Goal: Navigation & Orientation: Find specific page/section

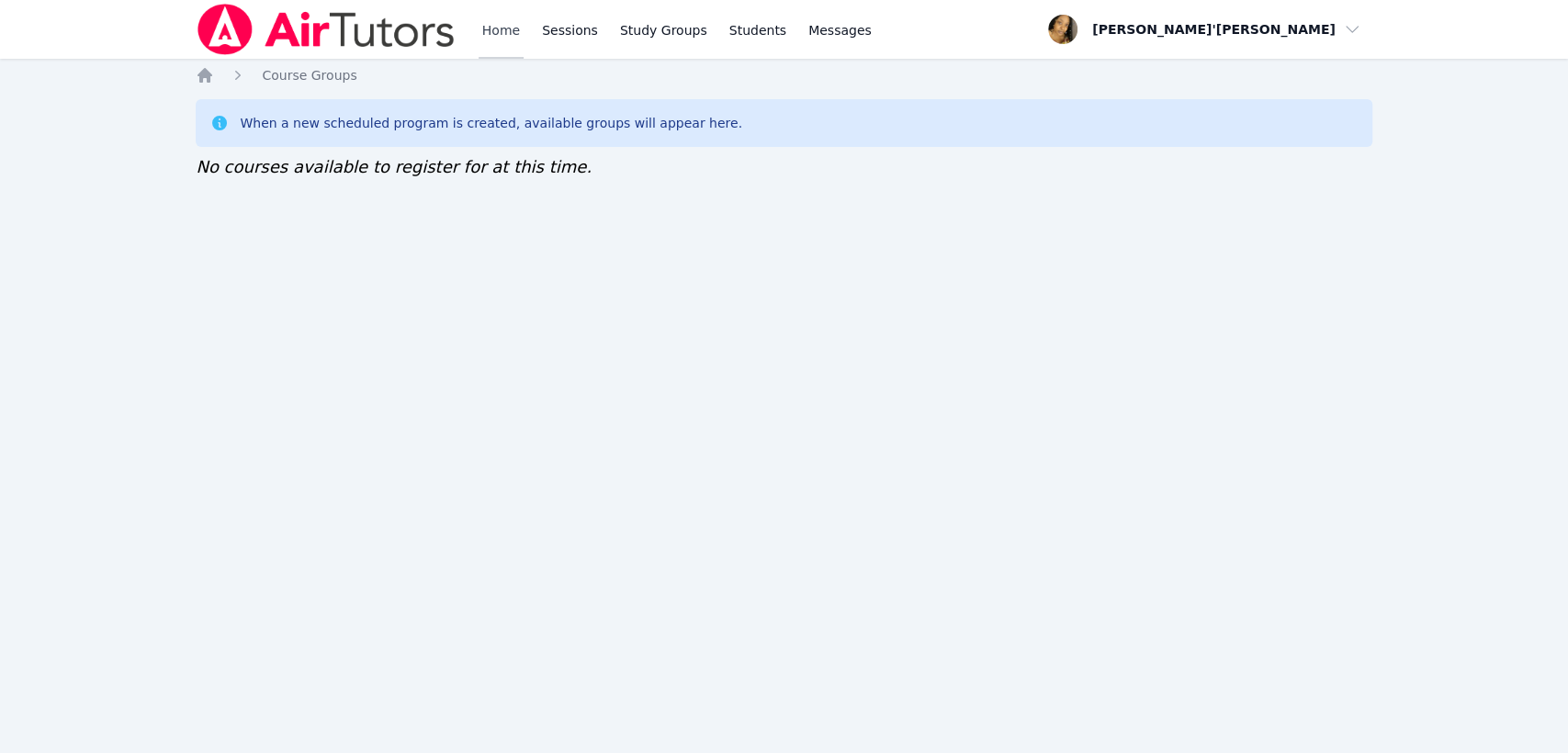
click at [480, 23] on link "Home" at bounding box center [501, 29] width 45 height 58
click at [555, 21] on link "Sessions" at bounding box center [570, 29] width 63 height 58
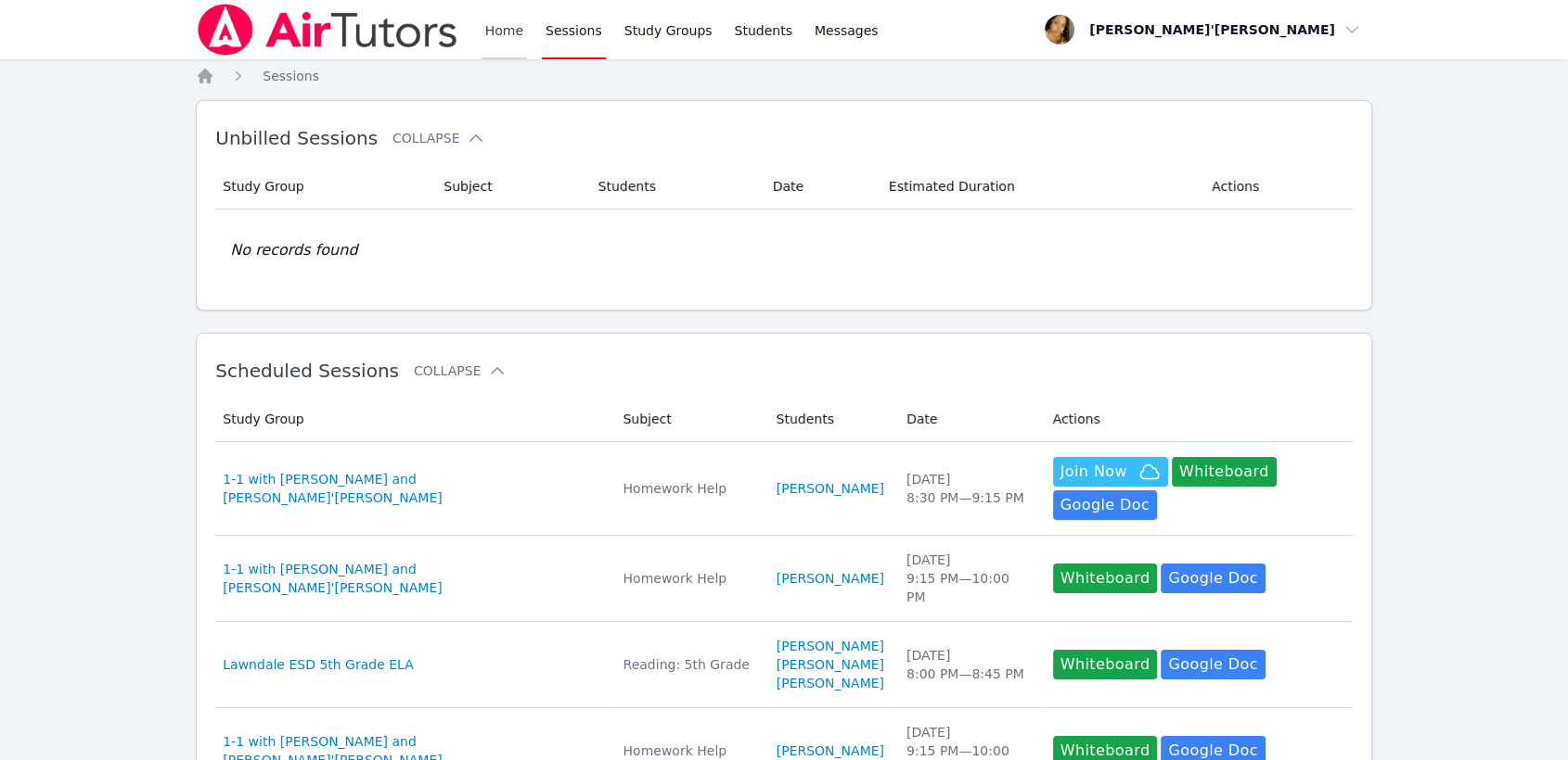
click at [504, 46] on link "Home" at bounding box center [504, 29] width 45 height 59
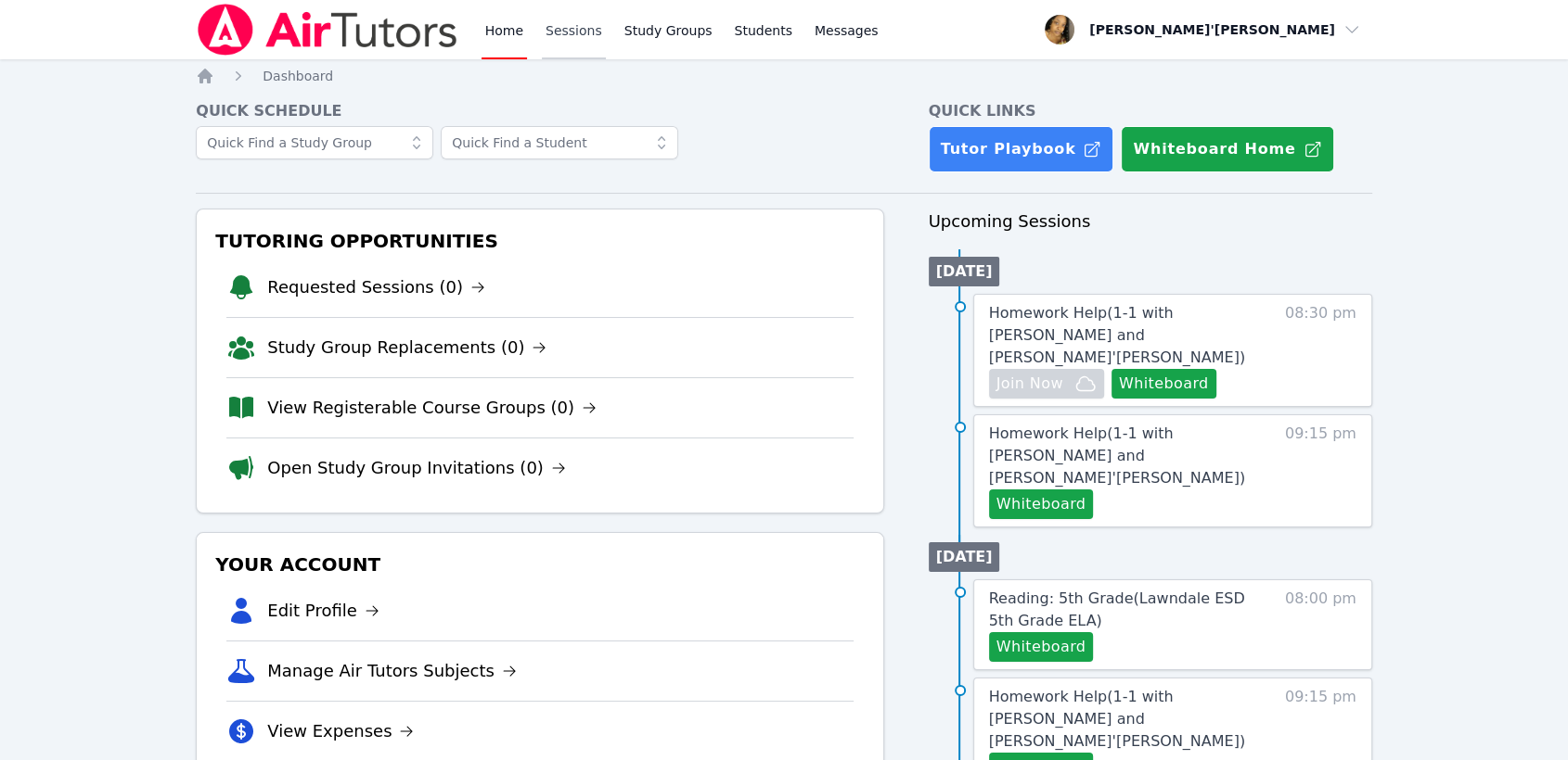
click at [583, 27] on link "Sessions" at bounding box center [574, 29] width 64 height 59
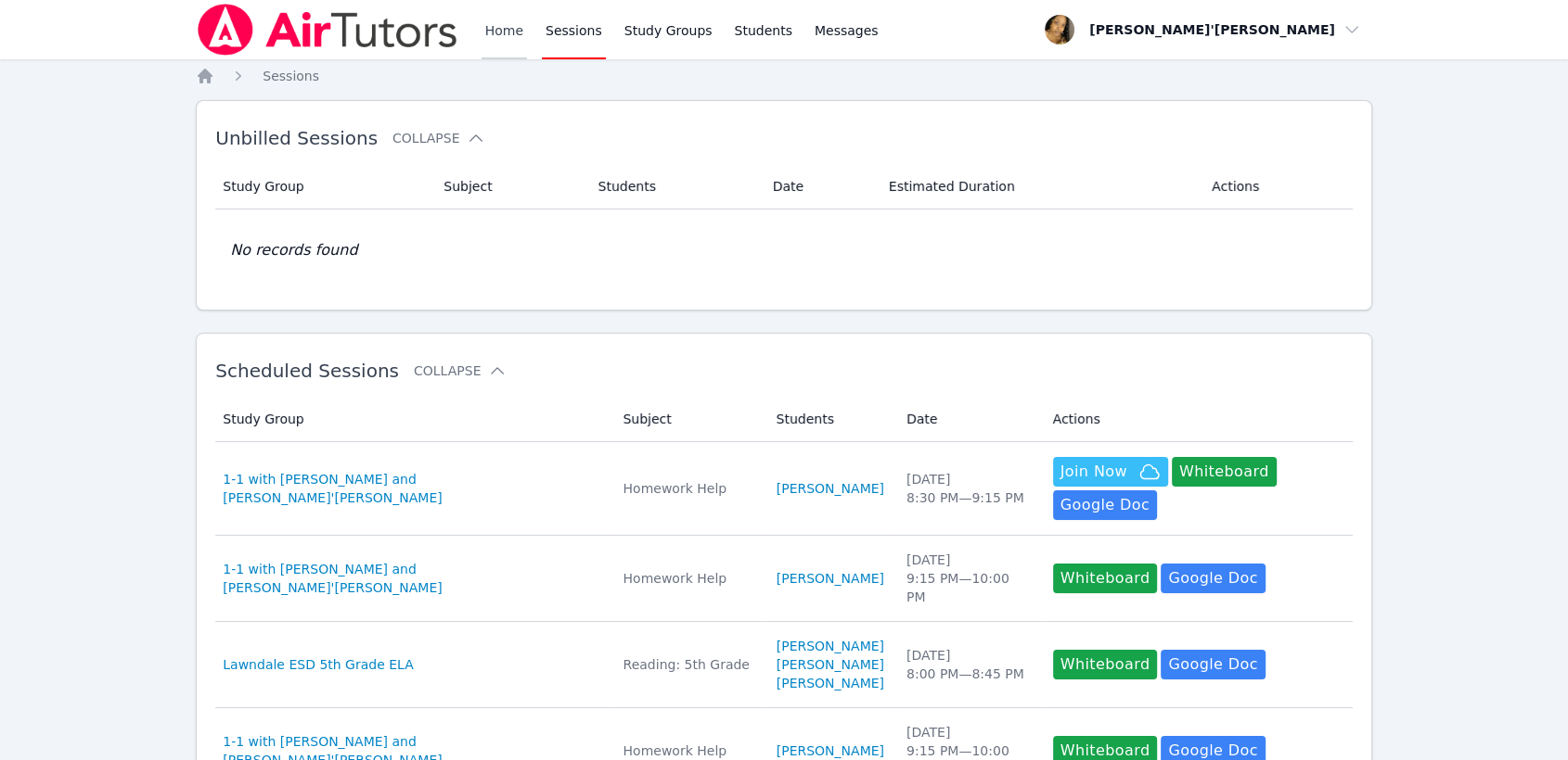
click at [504, 38] on link "Home" at bounding box center [504, 29] width 45 height 59
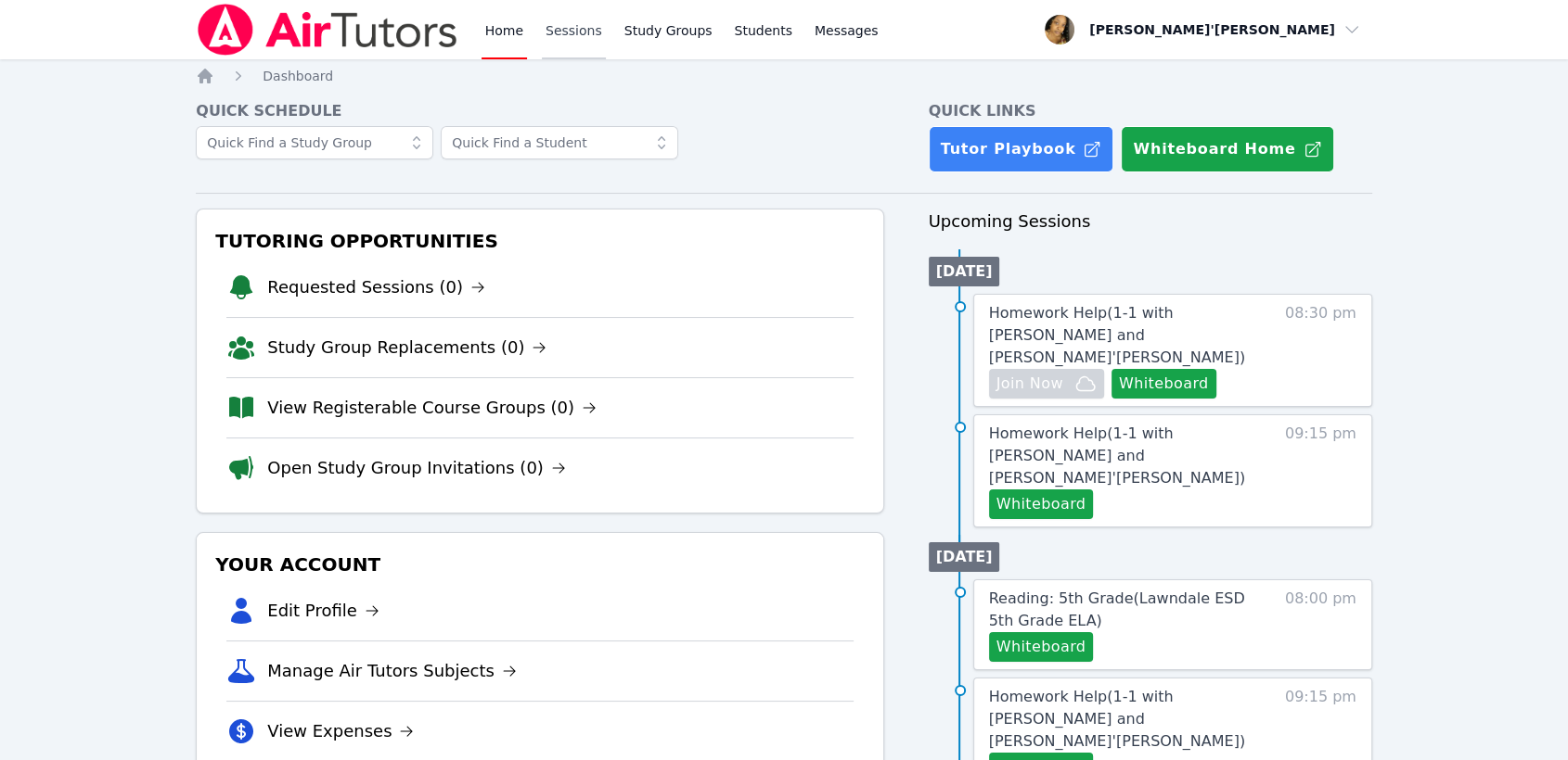
click at [577, 34] on link "Sessions" at bounding box center [574, 29] width 64 height 59
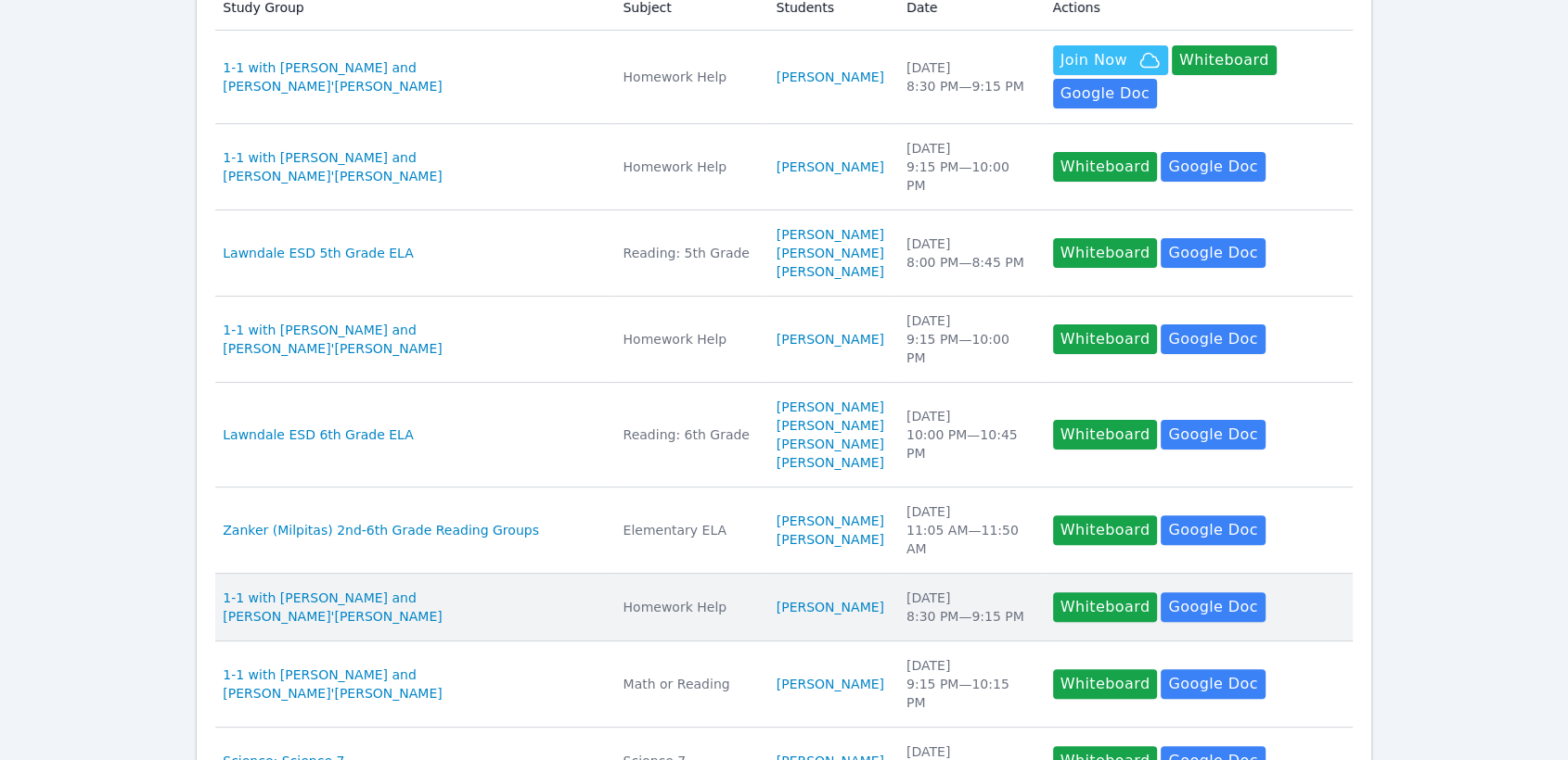
scroll to position [514, 0]
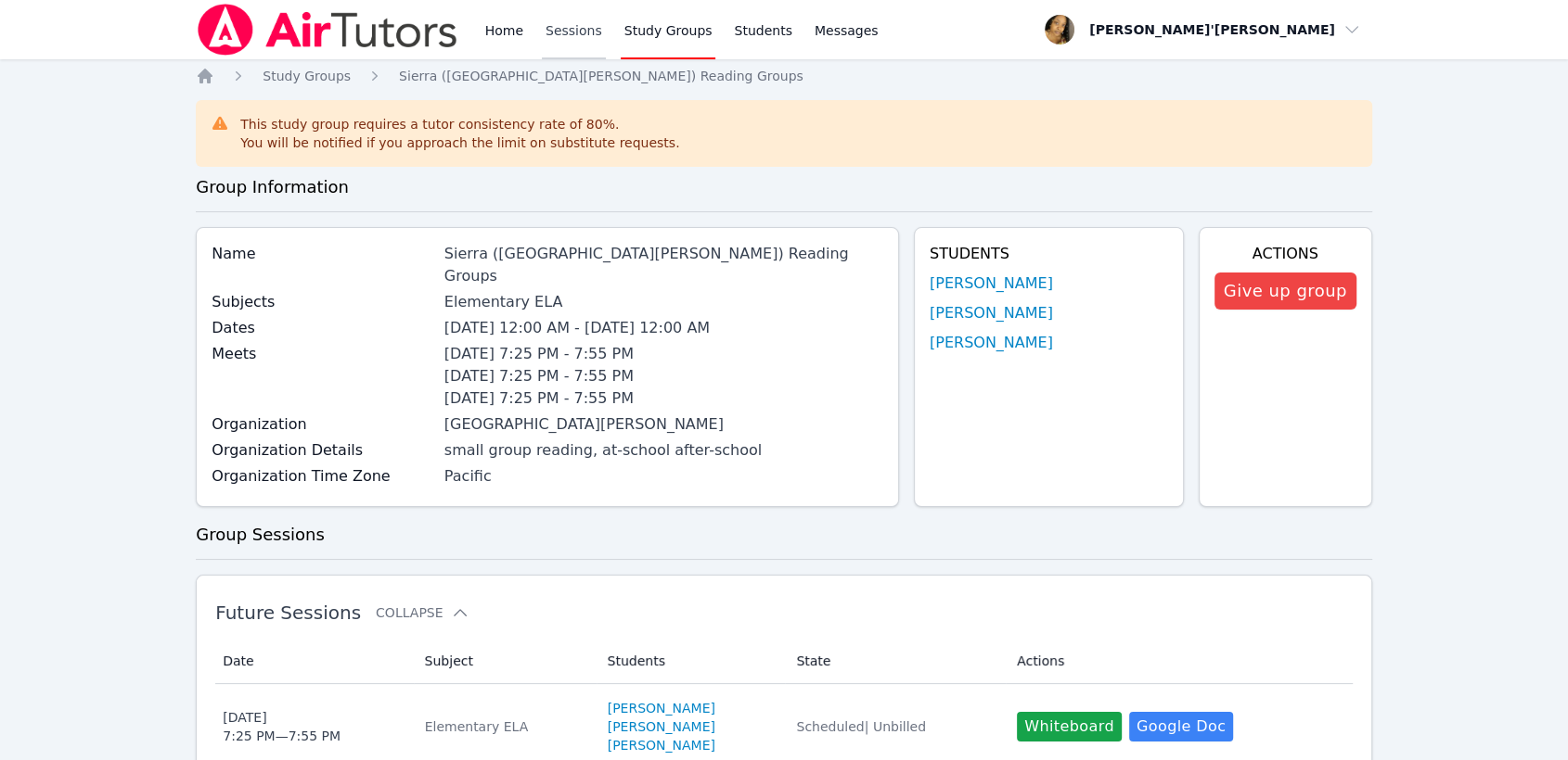
click at [542, 37] on link "Sessions" at bounding box center [574, 29] width 64 height 59
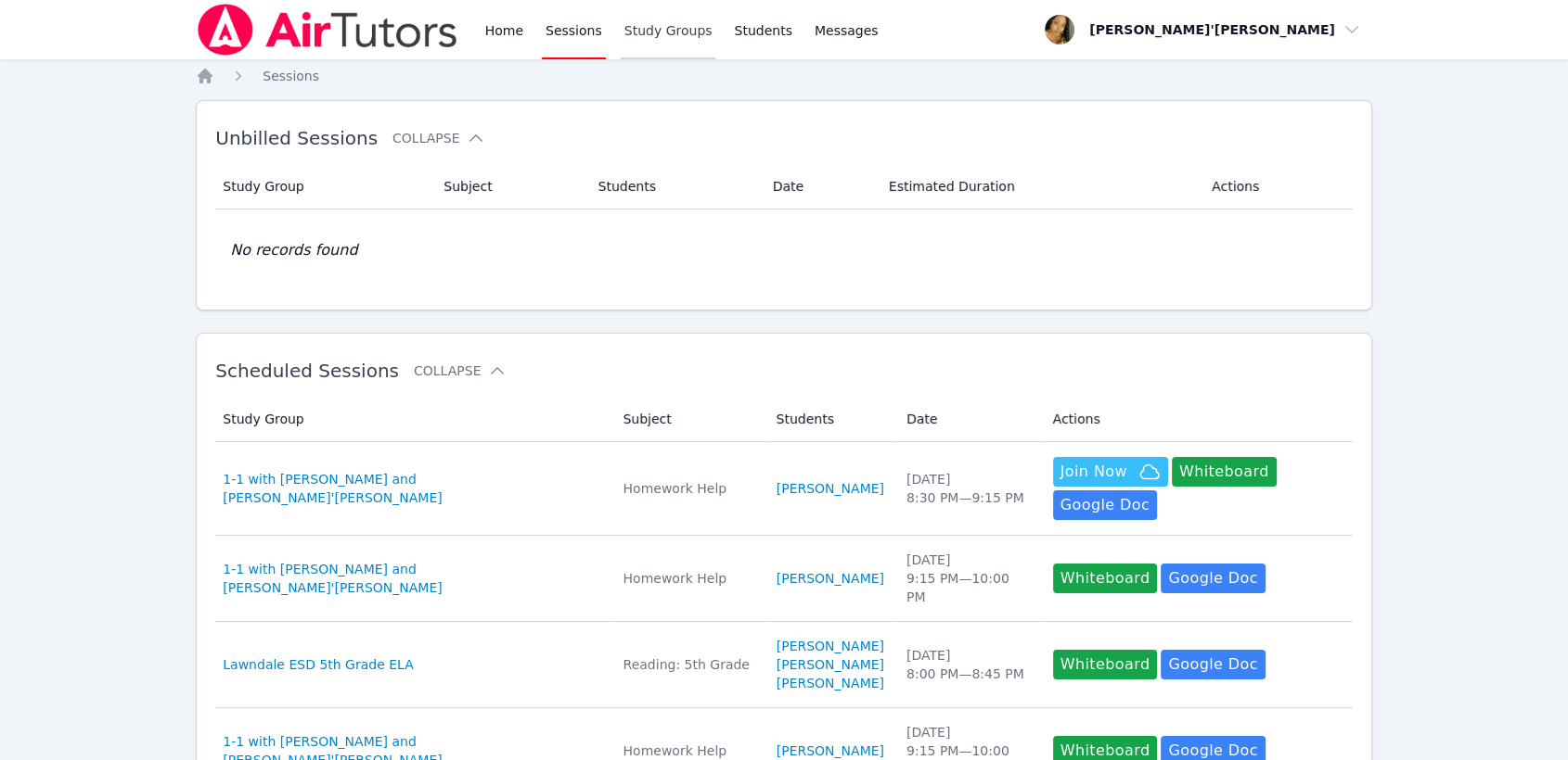
click at [668, 34] on link "Study Groups" at bounding box center [668, 29] width 96 height 59
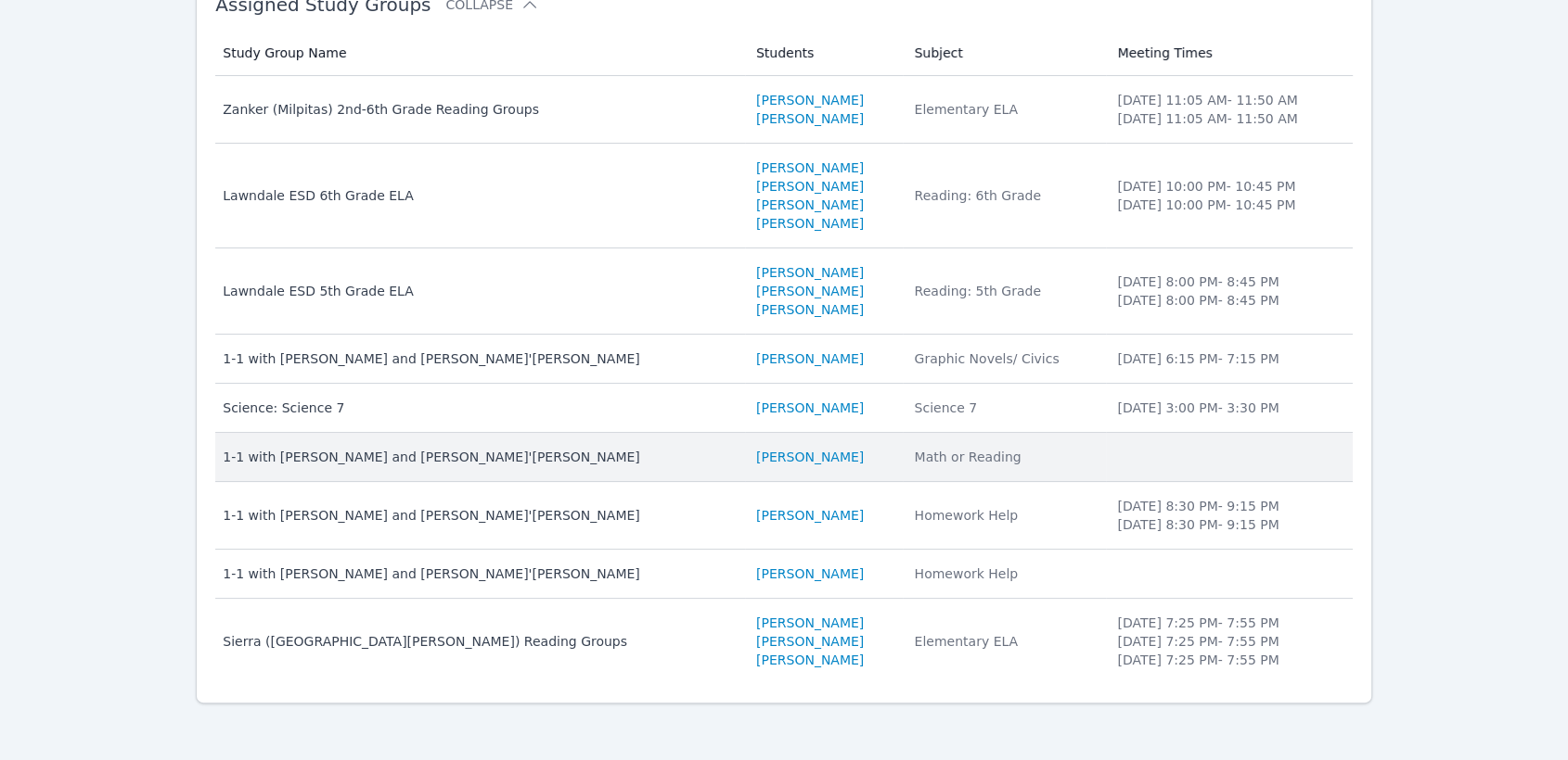
scroll to position [232, 0]
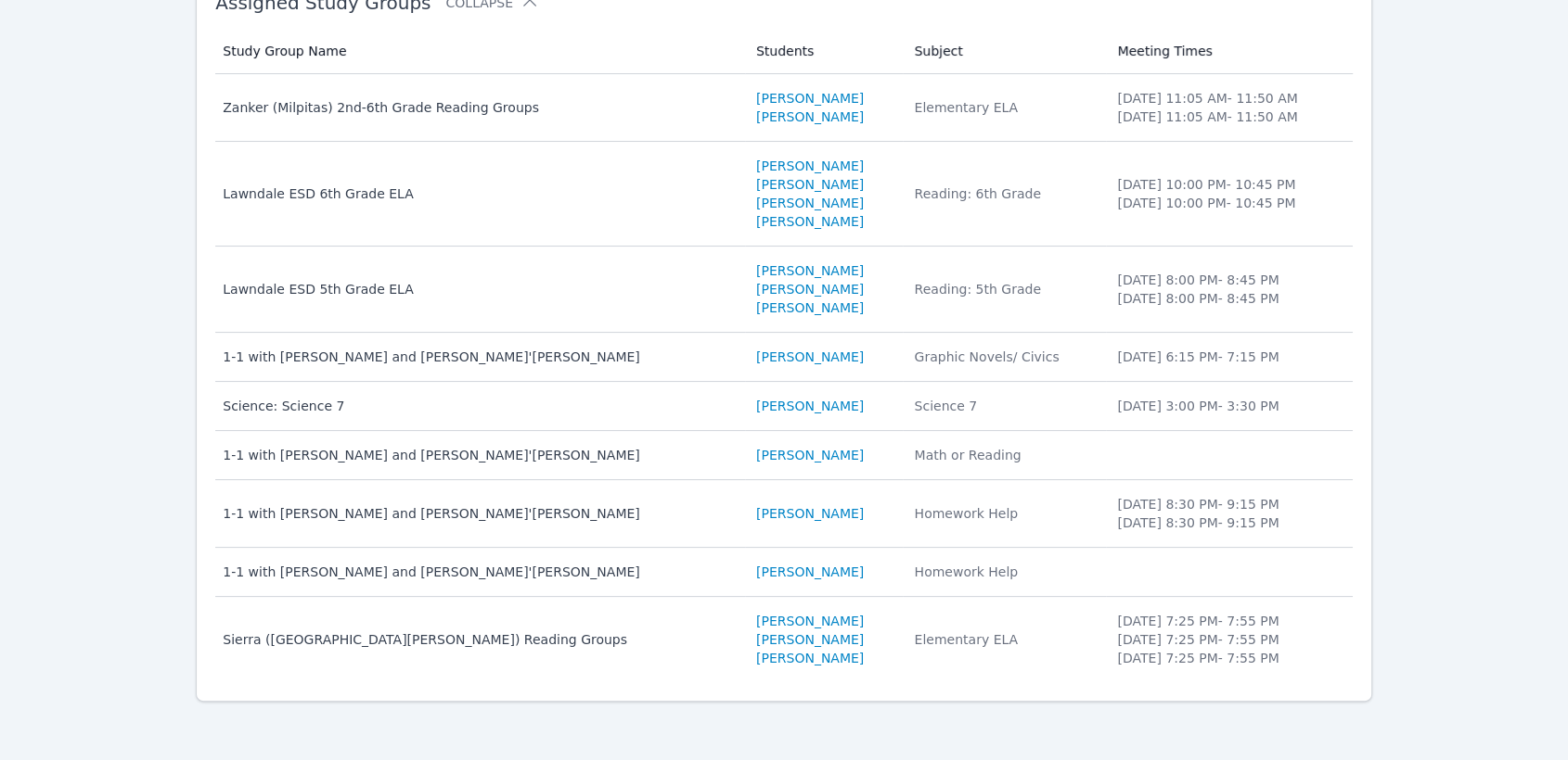
click at [1430, 472] on div "Home Sessions Study Groups Students Messages Open user menu [PERSON_NAME]'[PERS…" at bounding box center [784, 264] width 1568 height 993
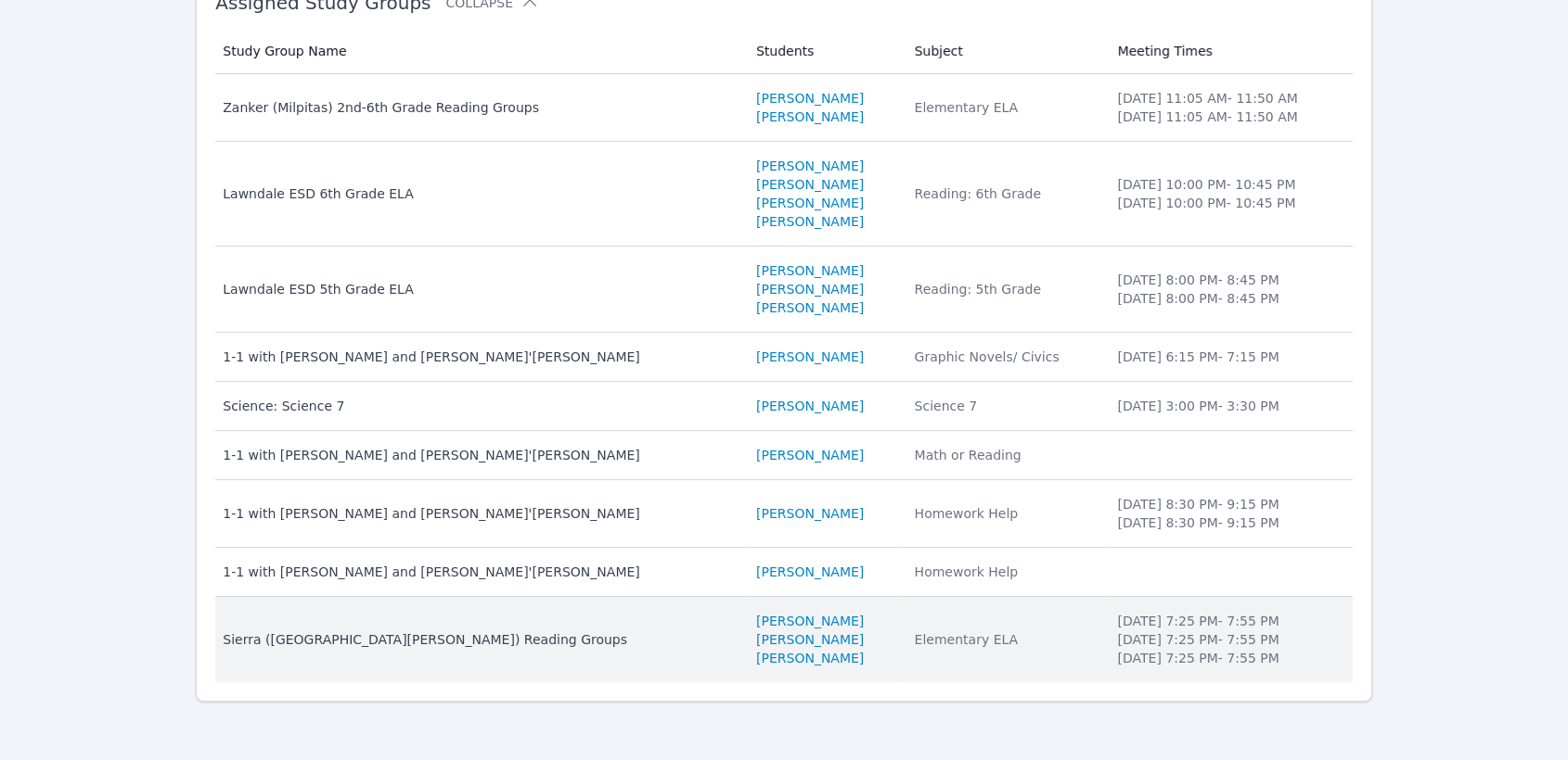
click at [438, 634] on div "Sierra ([GEOGRAPHIC_DATA][PERSON_NAME]) Reading Groups" at bounding box center [478, 639] width 511 height 18
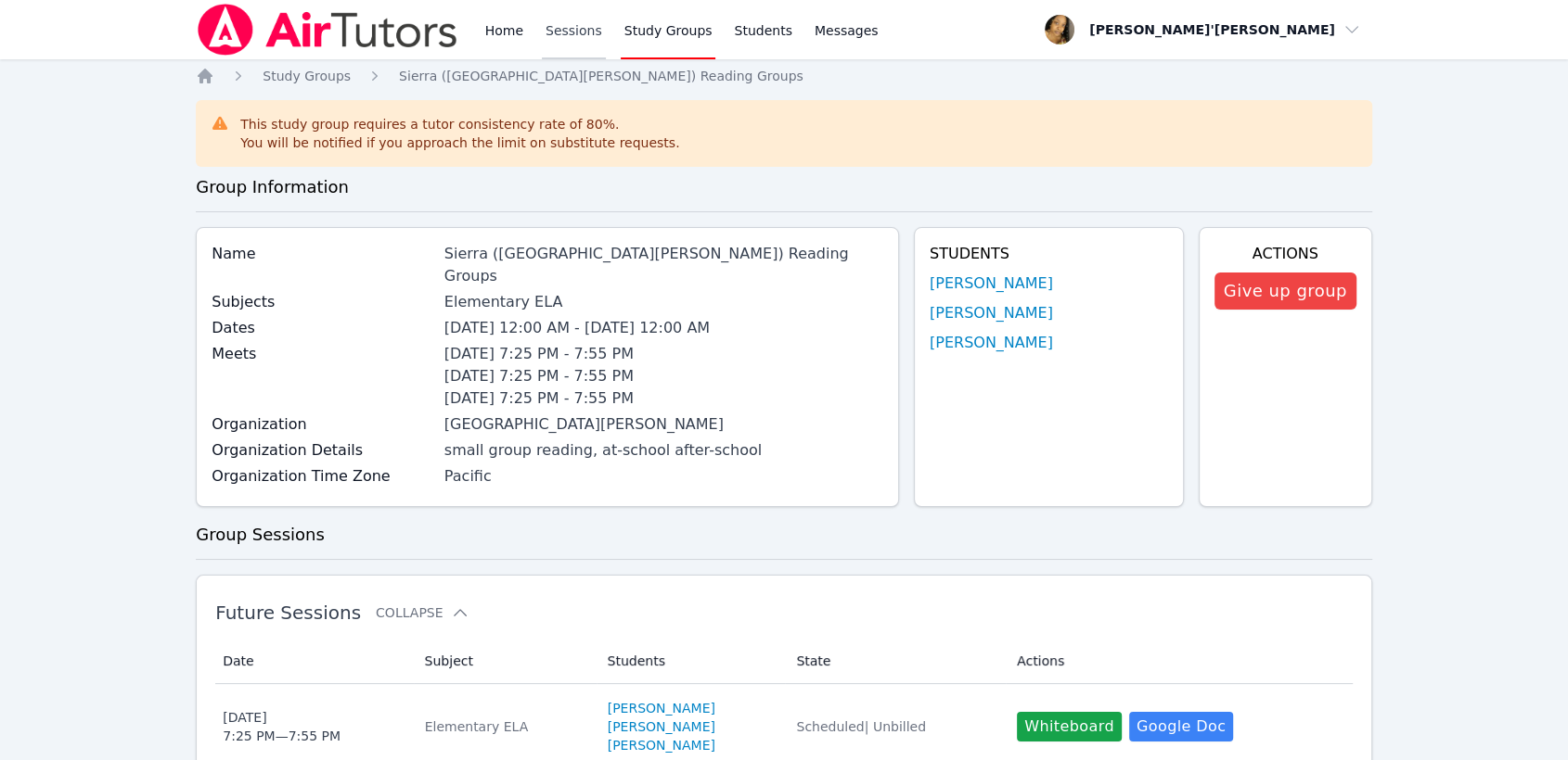
click at [583, 2] on link "Sessions" at bounding box center [574, 29] width 64 height 59
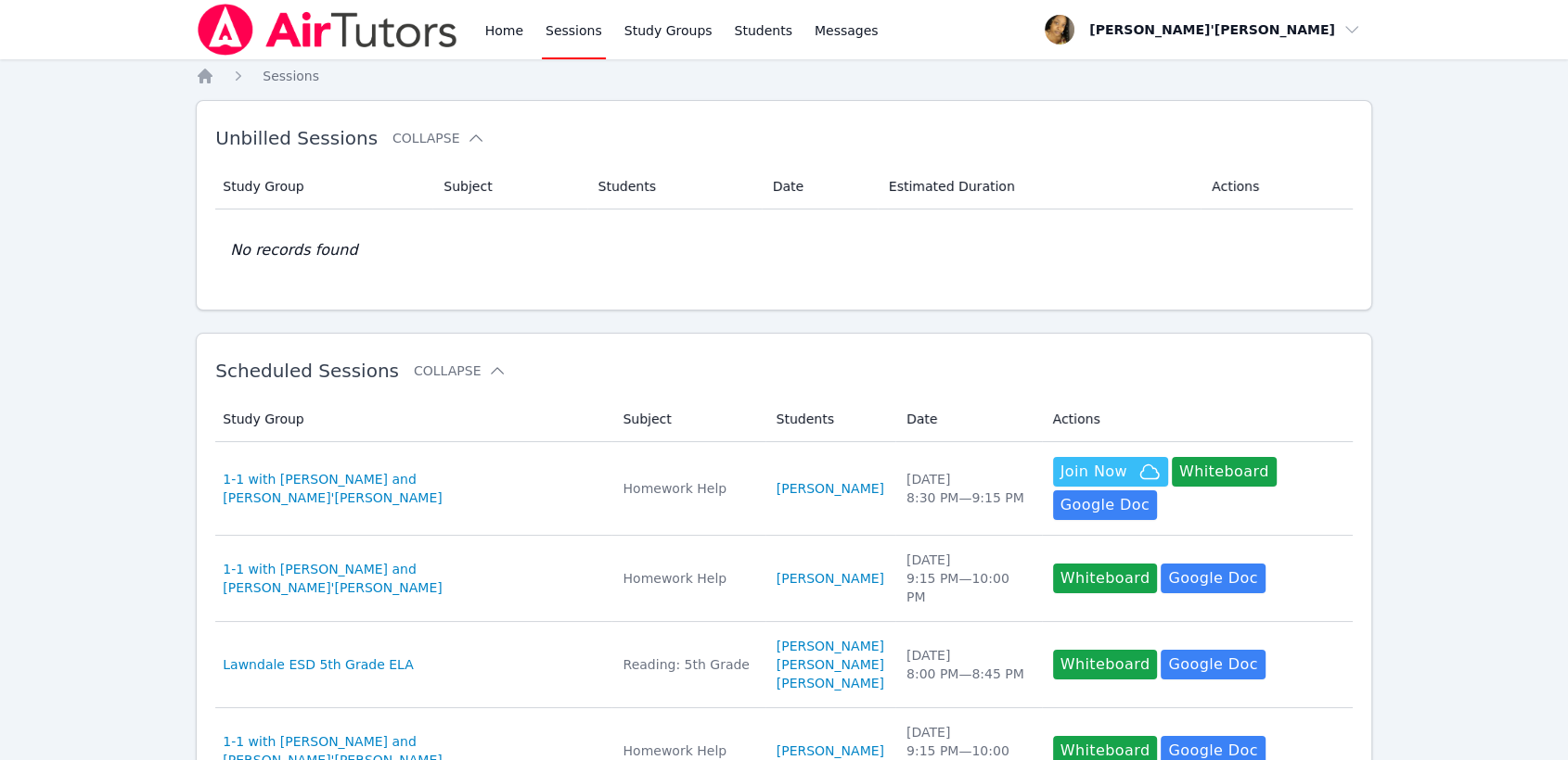
click at [573, 20] on link "Sessions" at bounding box center [574, 29] width 64 height 59
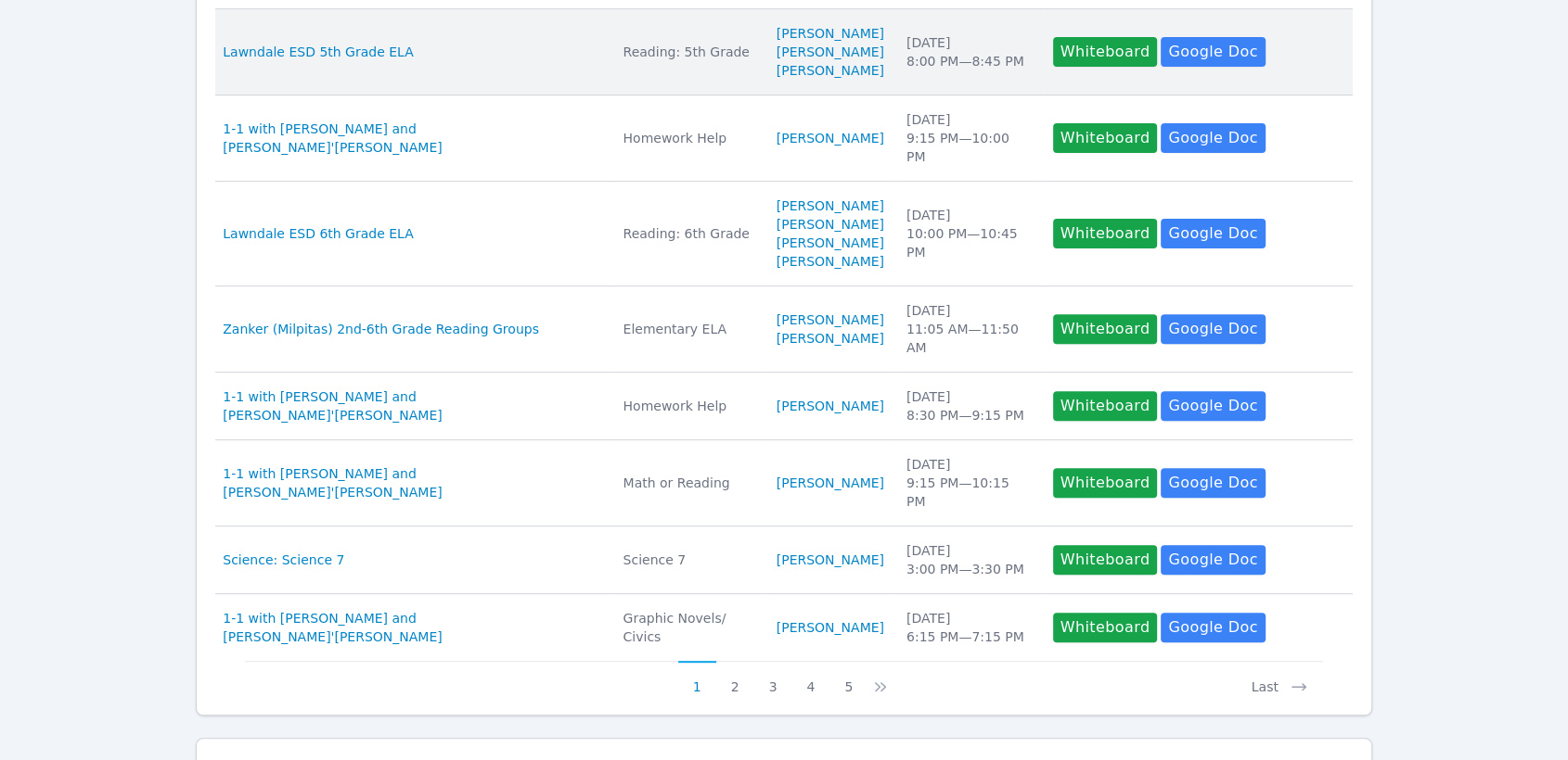
scroll to position [618, 0]
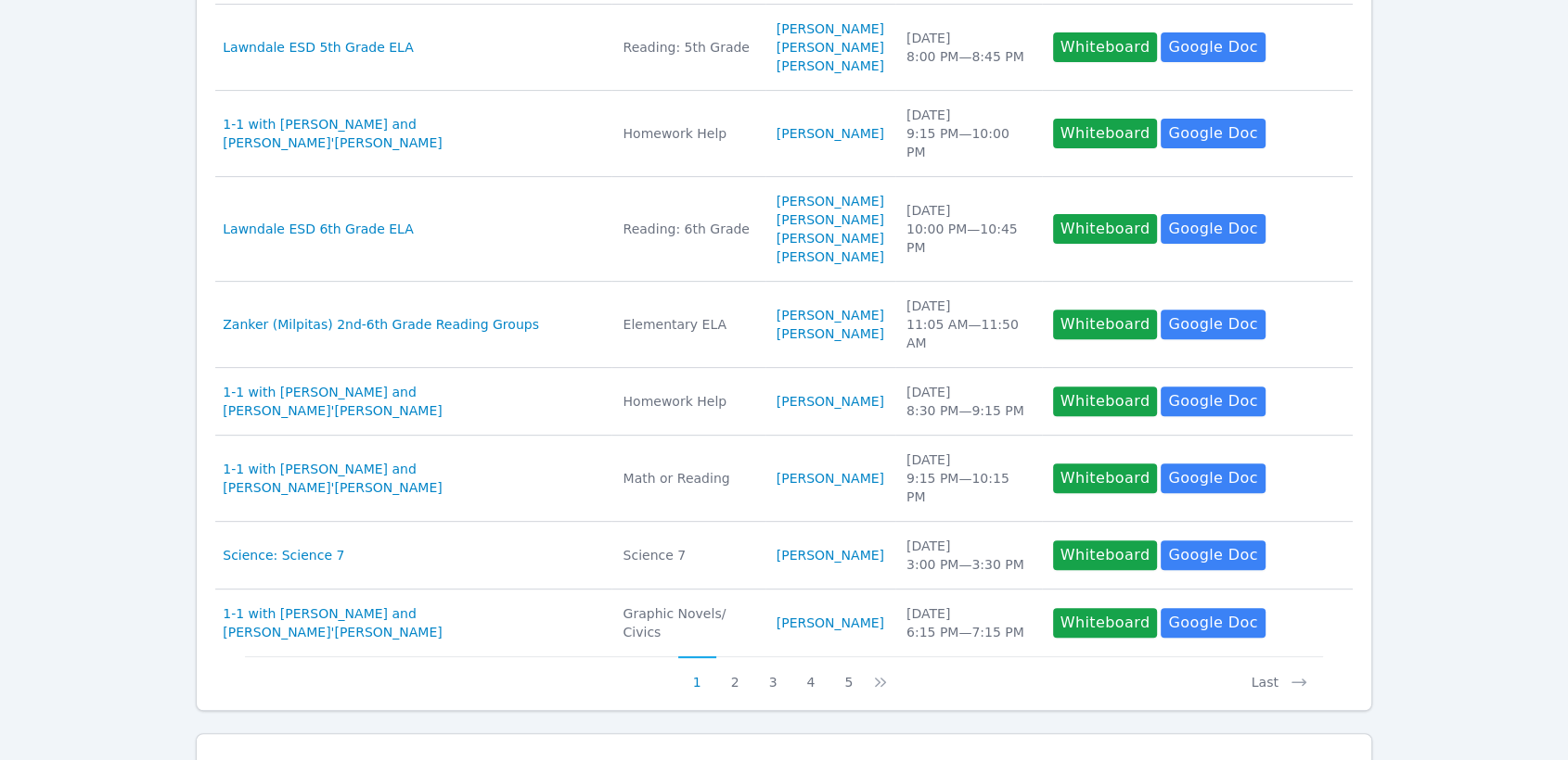
click at [734, 657] on button "2" at bounding box center [734, 674] width 38 height 35
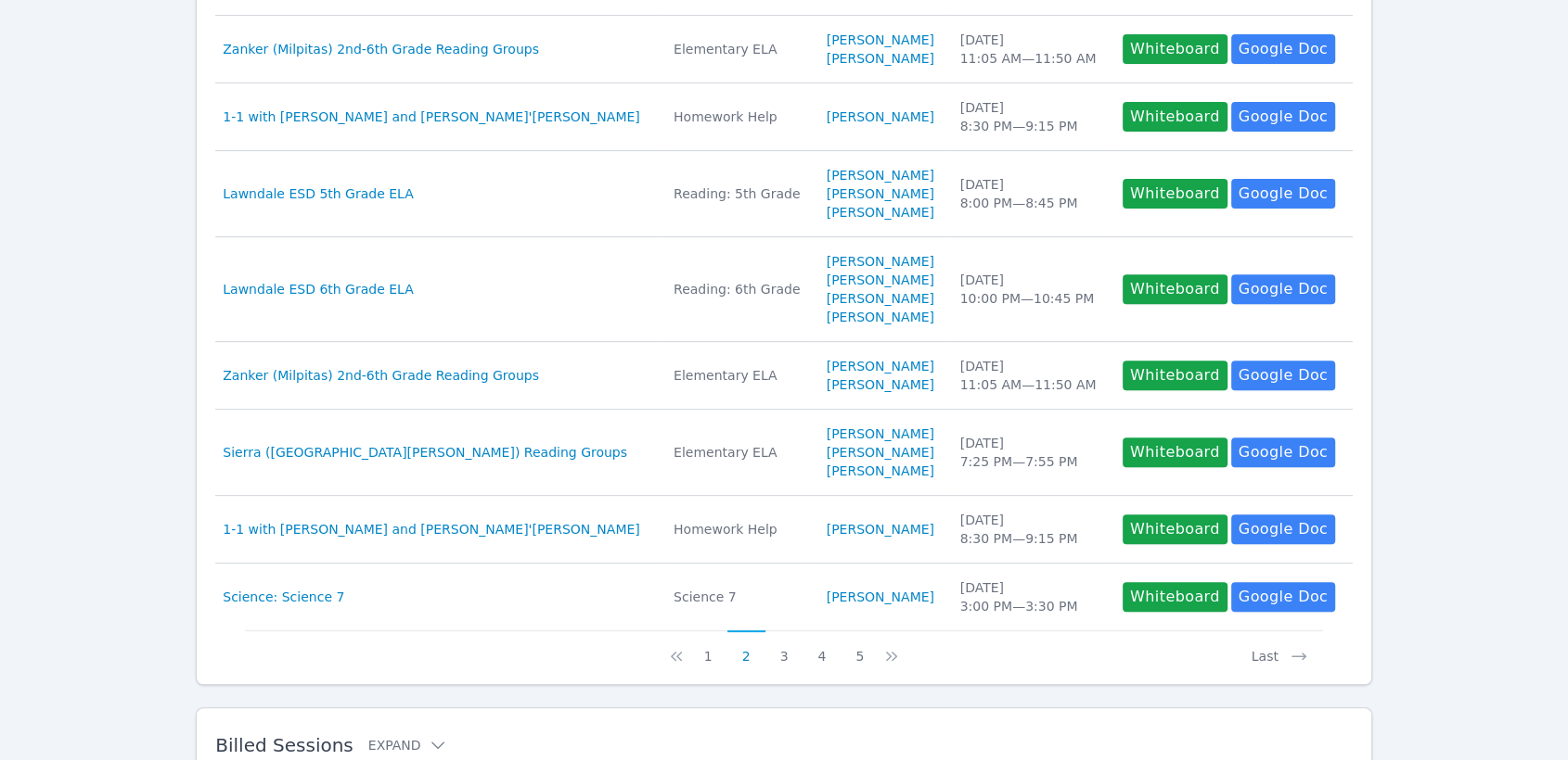
click at [750, 644] on button "2" at bounding box center [746, 648] width 38 height 35
click at [743, 644] on button "2" at bounding box center [746, 648] width 38 height 35
click at [781, 647] on button "3" at bounding box center [784, 648] width 38 height 35
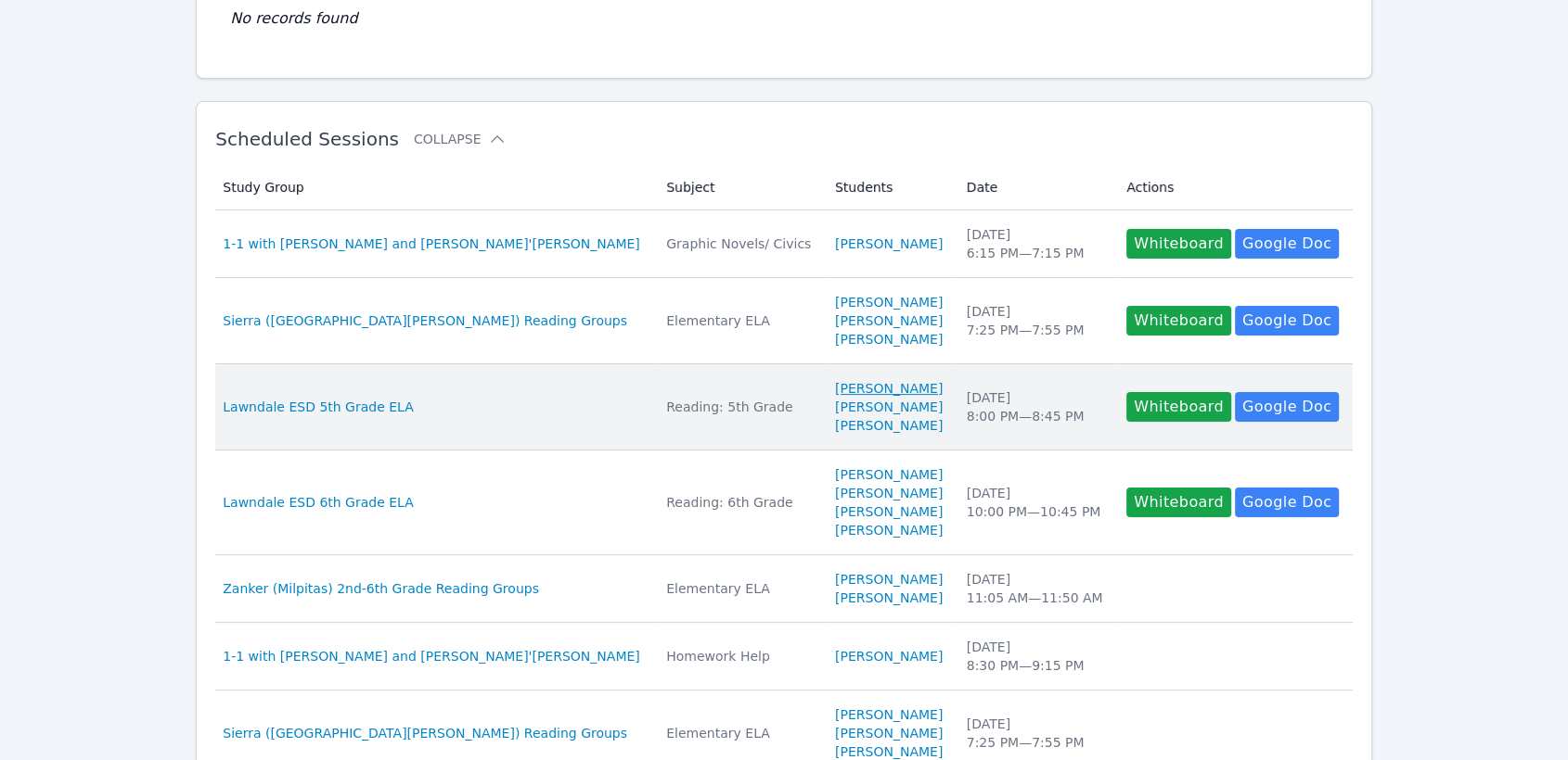
scroll to position [0, 0]
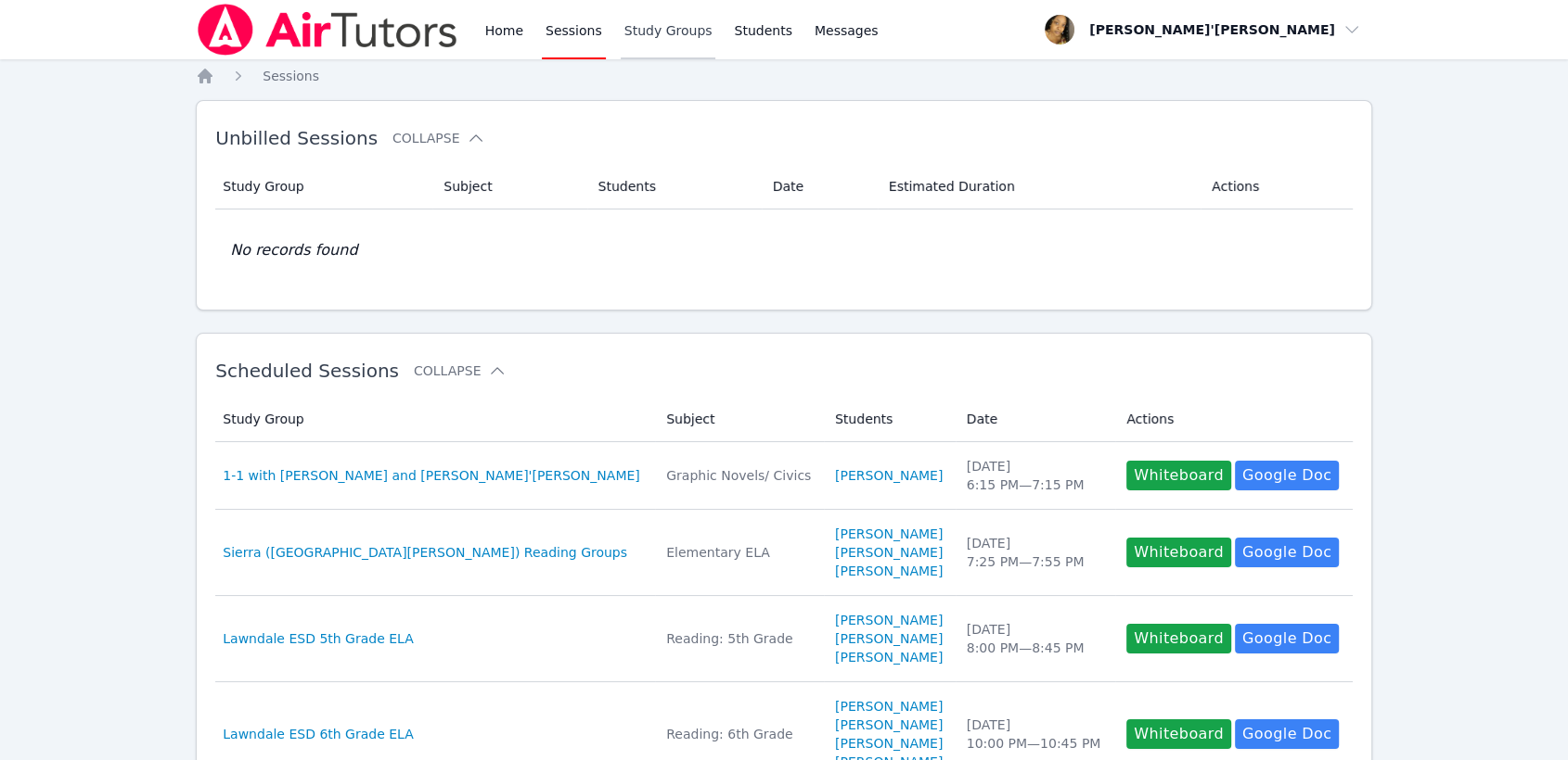
click at [668, 44] on link "Study Groups" at bounding box center [668, 29] width 96 height 59
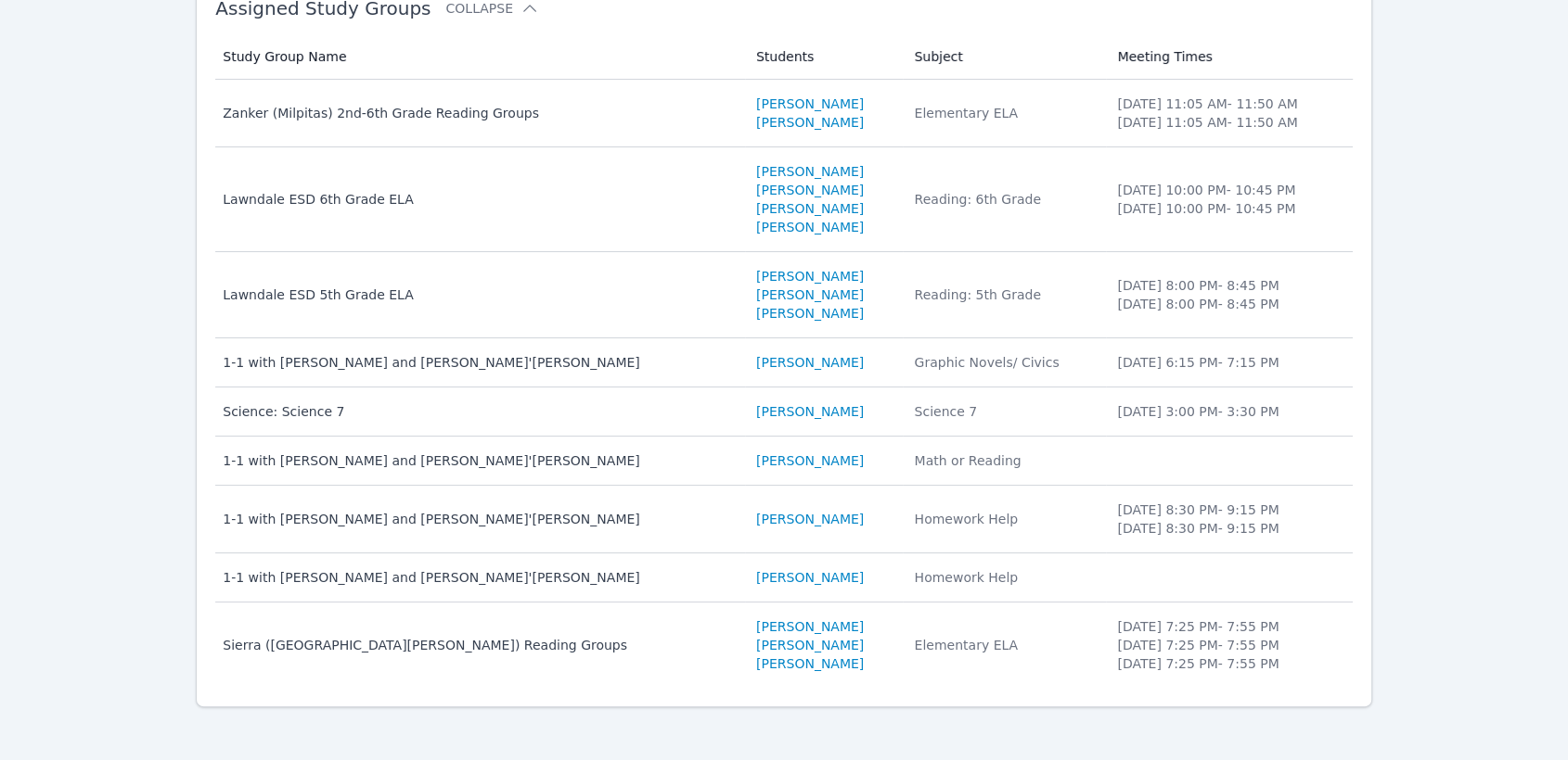
scroll to position [232, 0]
